Goal: Task Accomplishment & Management: Manage account settings

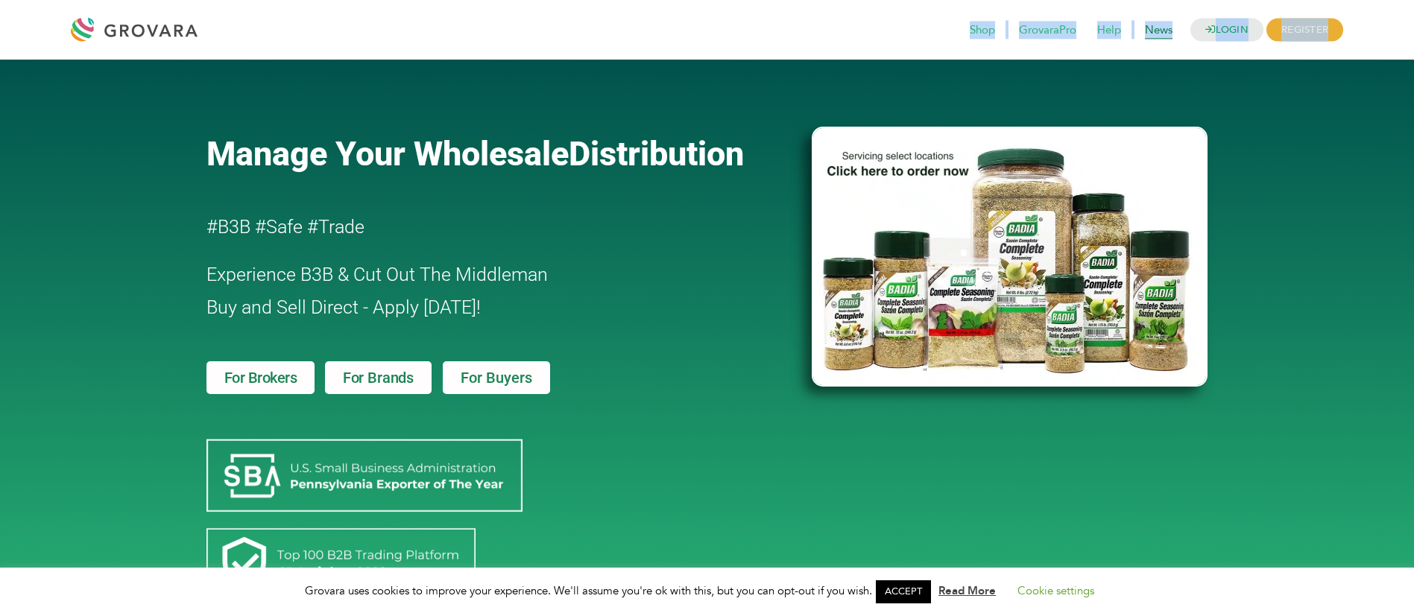
click at [1180, 37] on div "LOGIN REGISTER I'm a Buyer I'm a Brand Shop GrovaraPro Help News" at bounding box center [774, 30] width 1138 height 36
click at [1211, 37] on link "LOGIN" at bounding box center [1226, 30] width 73 height 23
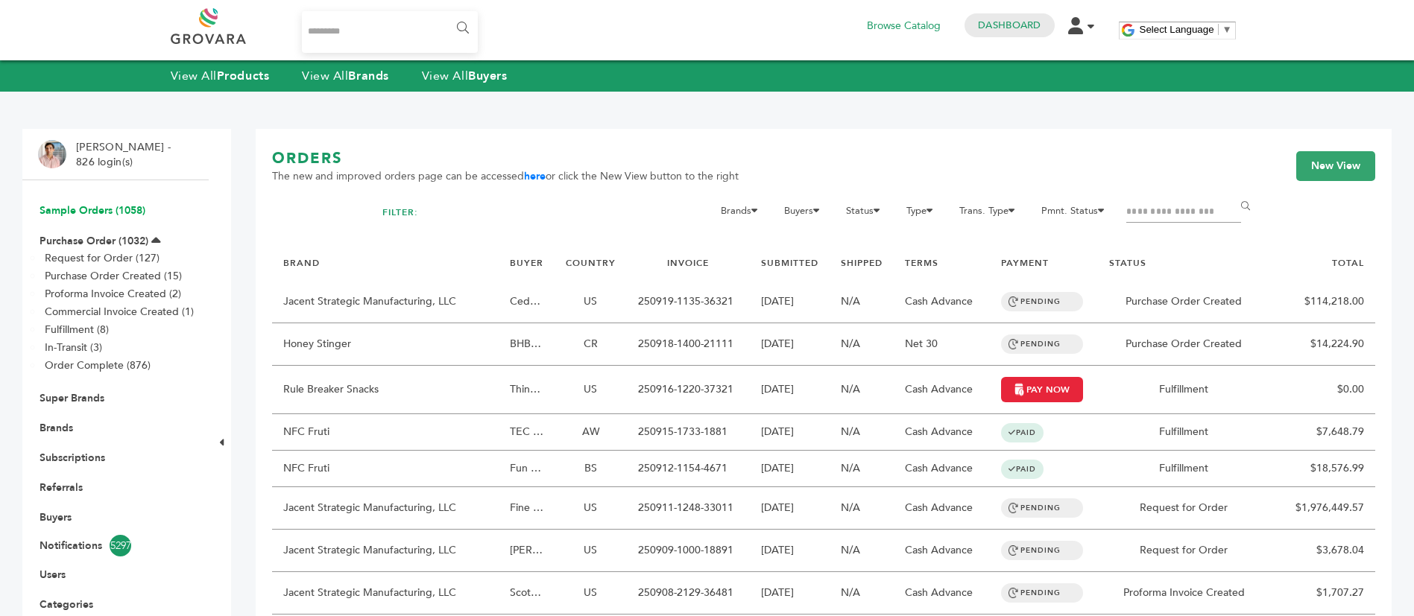
click at [79, 209] on link "Sample Orders (1058)" at bounding box center [92, 210] width 106 height 14
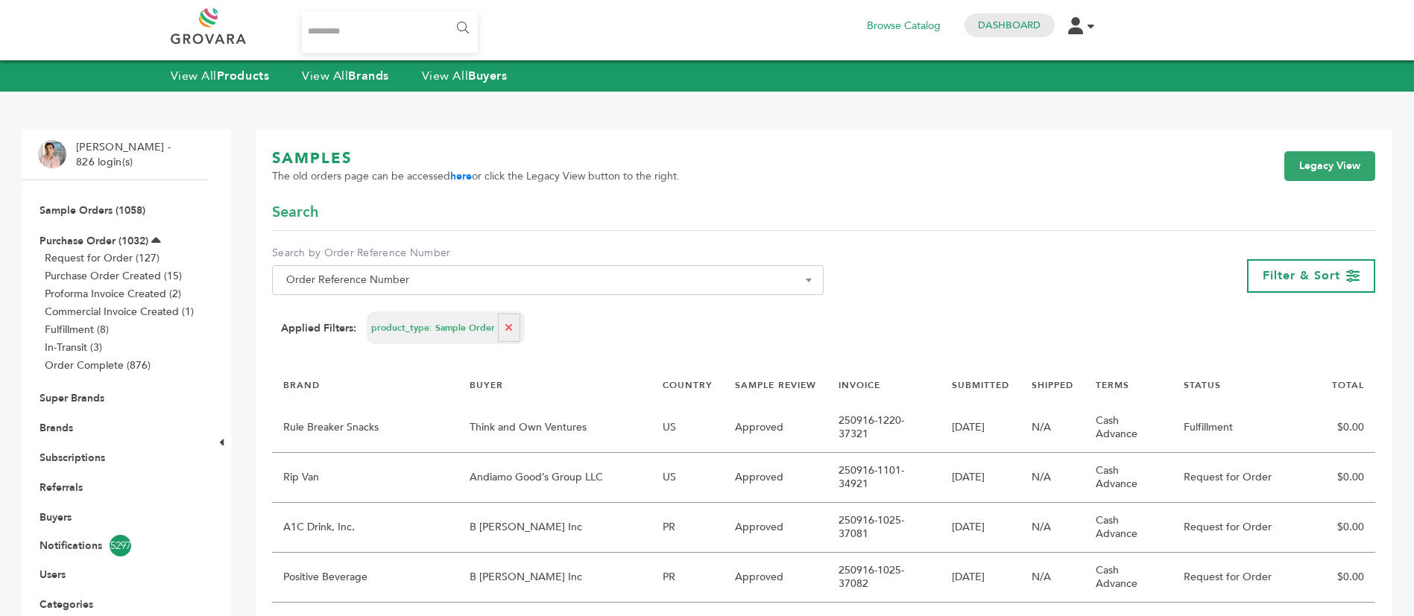
click at [486, 278] on span "Order Reference Number" at bounding box center [547, 280] width 535 height 21
click at [463, 188] on div "SAMPLES The old orders page can be accessed here or click the Legacy View butto…" at bounding box center [823, 175] width 1103 height 54
click at [461, 177] on link "here" at bounding box center [461, 176] width 22 height 14
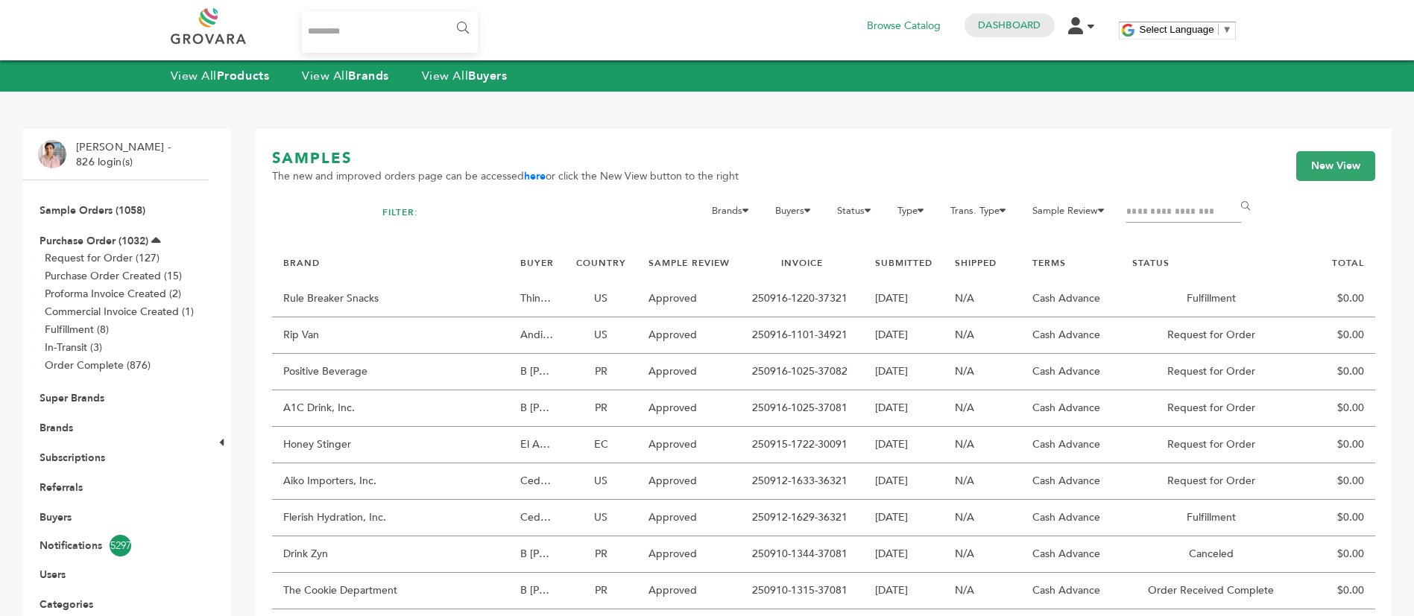
click at [1177, 212] on input "Filter by keywords" at bounding box center [1183, 212] width 115 height 21
type input "********"
click at [1231, 192] on input "******" at bounding box center [1248, 207] width 34 height 30
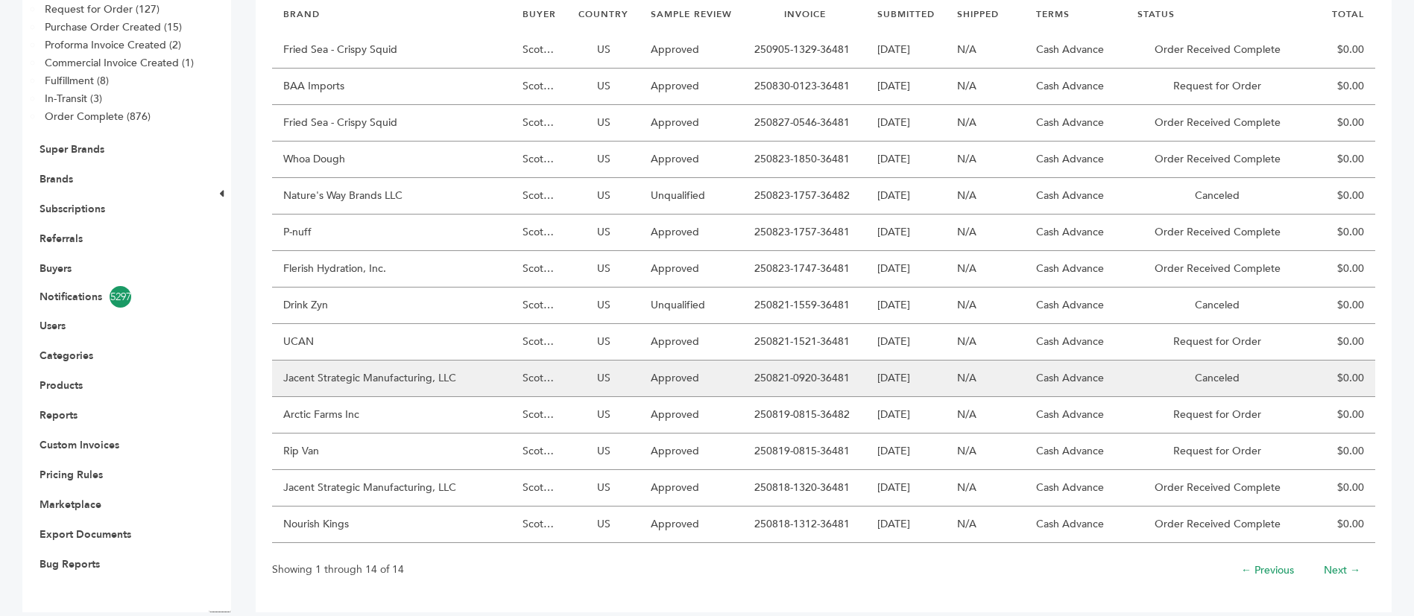
scroll to position [268, 0]
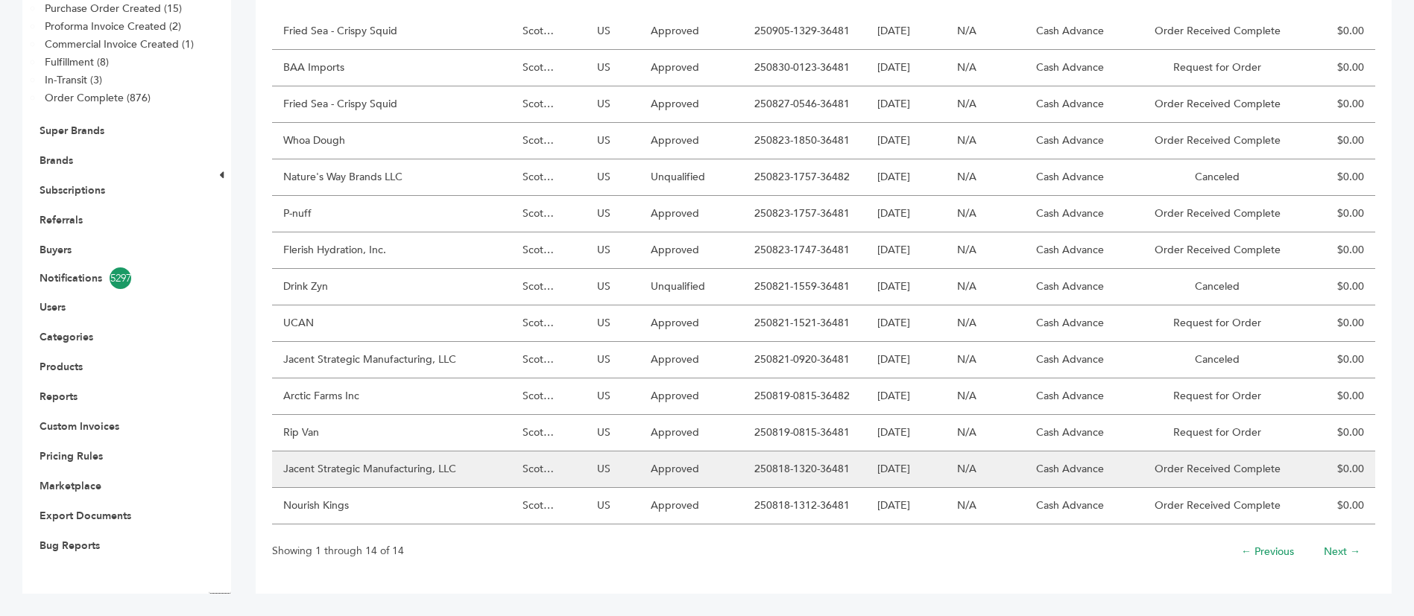
click at [414, 466] on td "Jacent Strategic Manufacturing, LLC" at bounding box center [391, 470] width 239 height 37
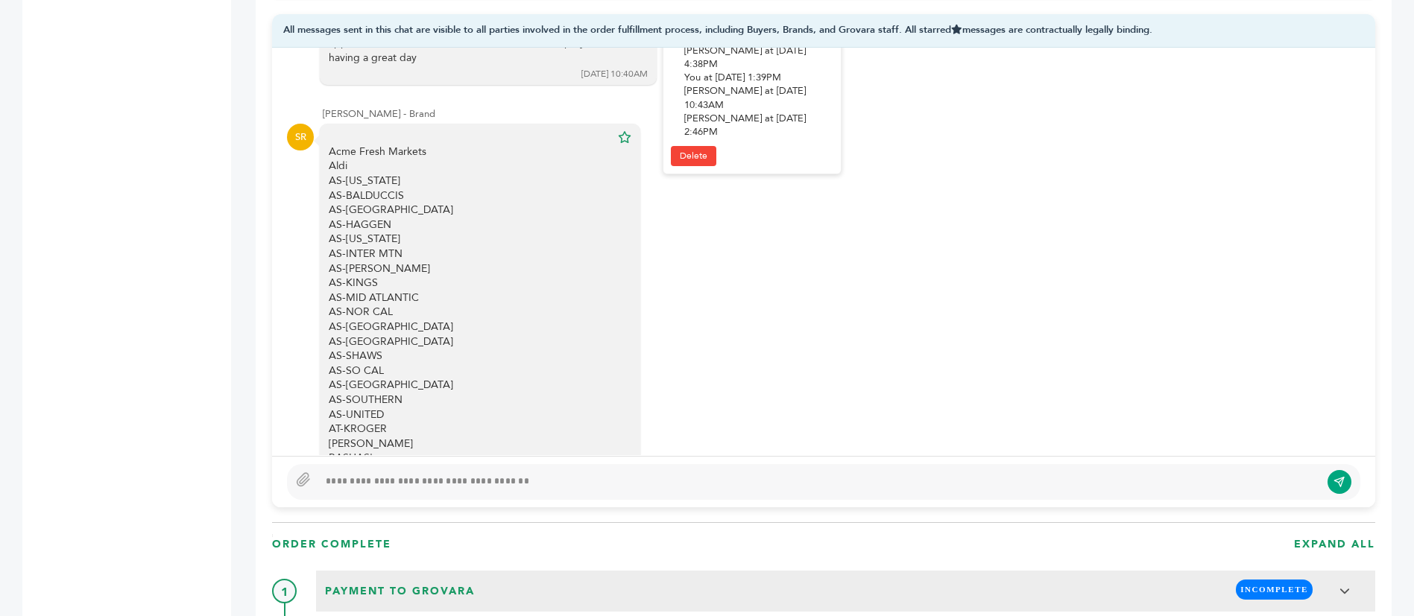
scroll to position [3077, 0]
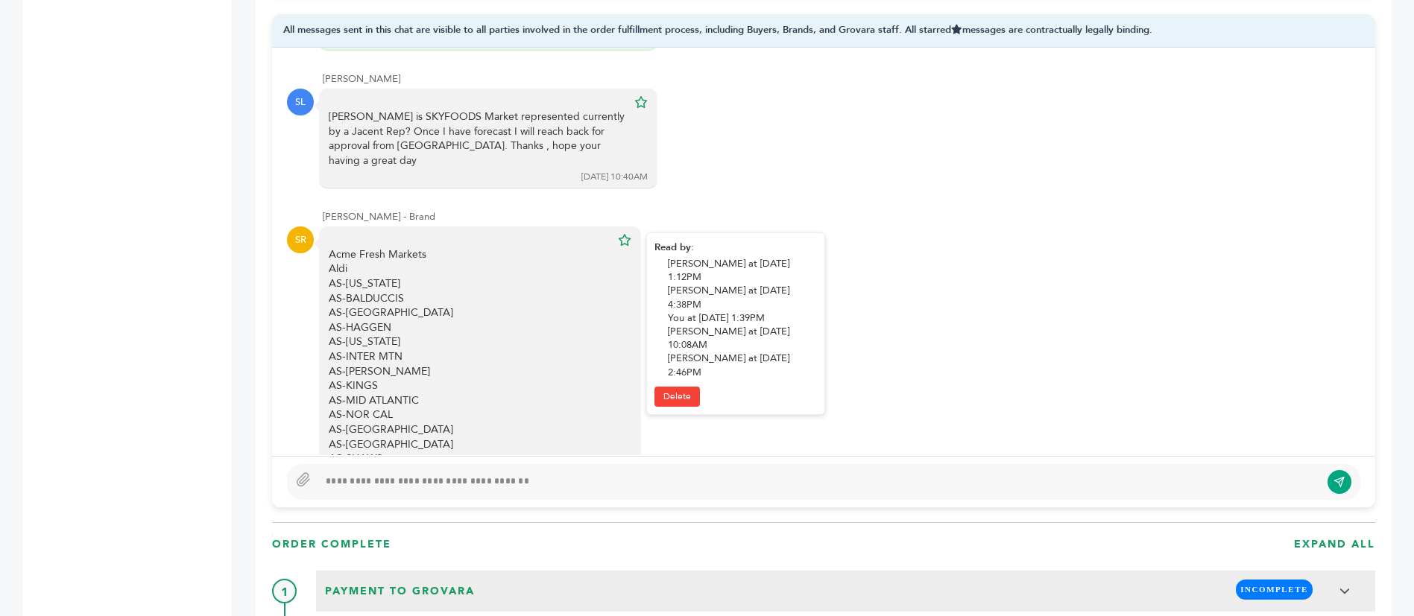
drag, startPoint x: 387, startPoint y: 328, endPoint x: 330, endPoint y: 163, distance: 174.1
copy div "Acme Fresh Markets Aldi AS-ALASKA AS-BALDUCCIS AS-DENVER AS-HAGGEN AS-HAWAII AS…"
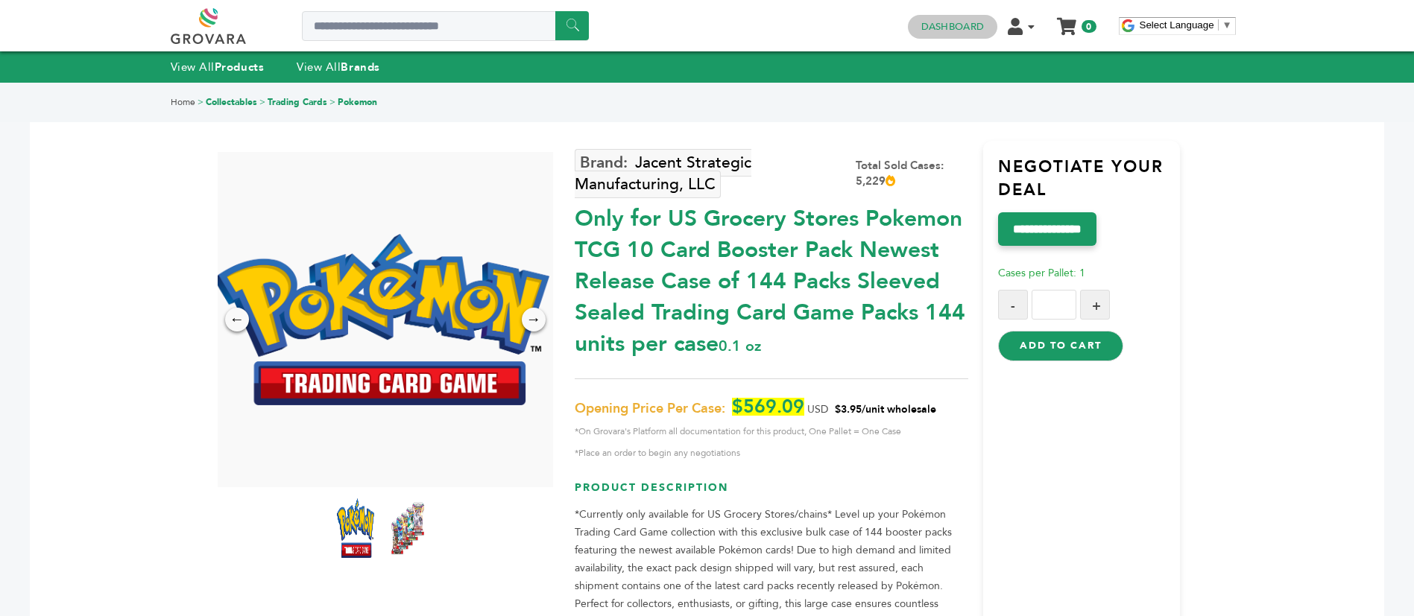
click at [961, 28] on link "Dashboard" at bounding box center [952, 26] width 63 height 13
